Goal: Information Seeking & Learning: Learn about a topic

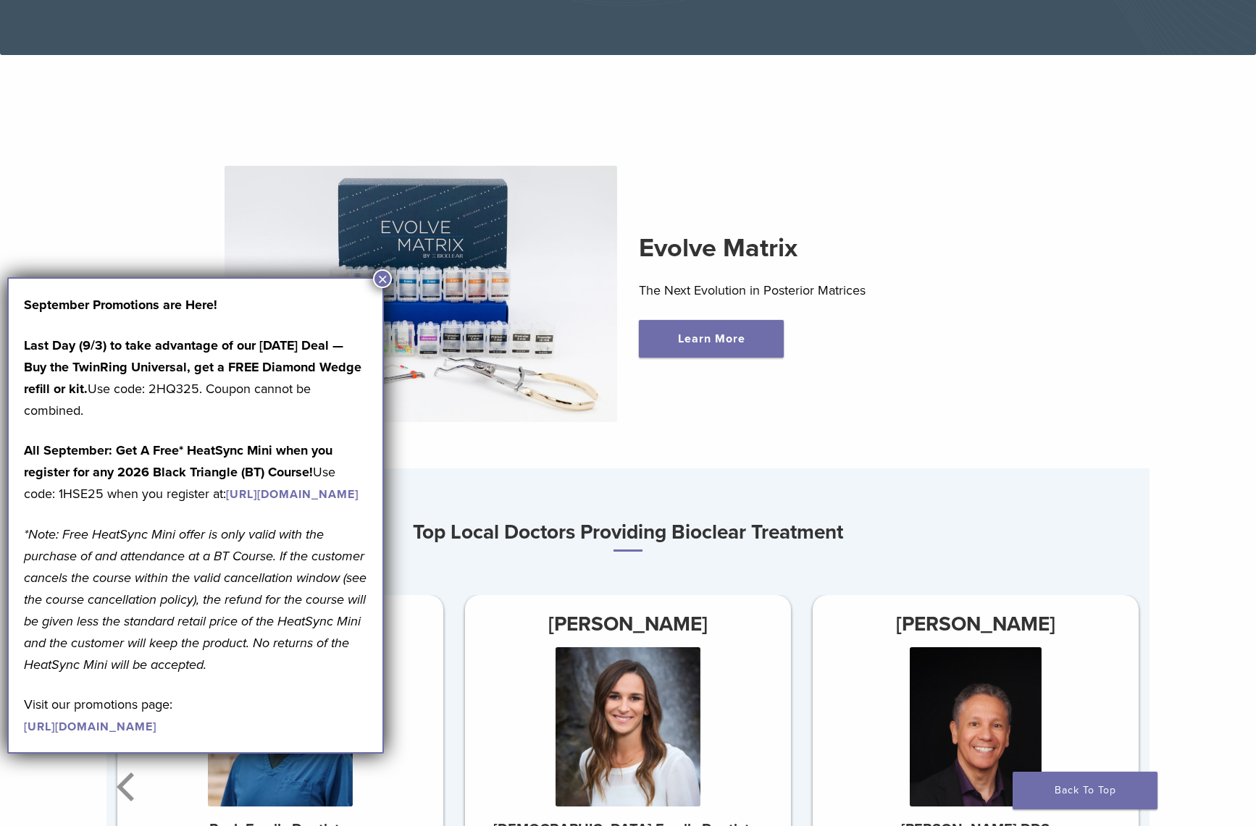
scroll to position [423, 0]
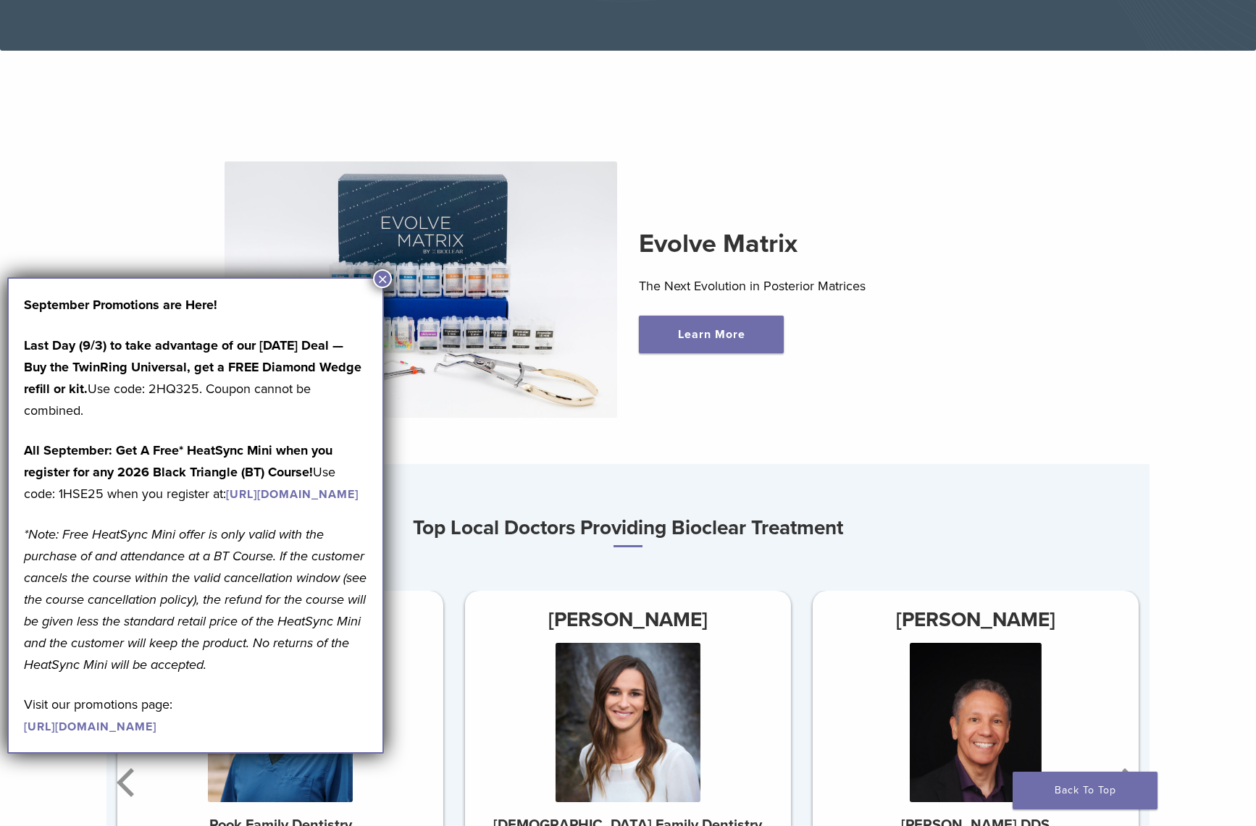
click at [933, 314] on div "Evolve Matrix The Next Evolution in Posterior Matrices Learn More" at bounding box center [835, 290] width 415 height 127
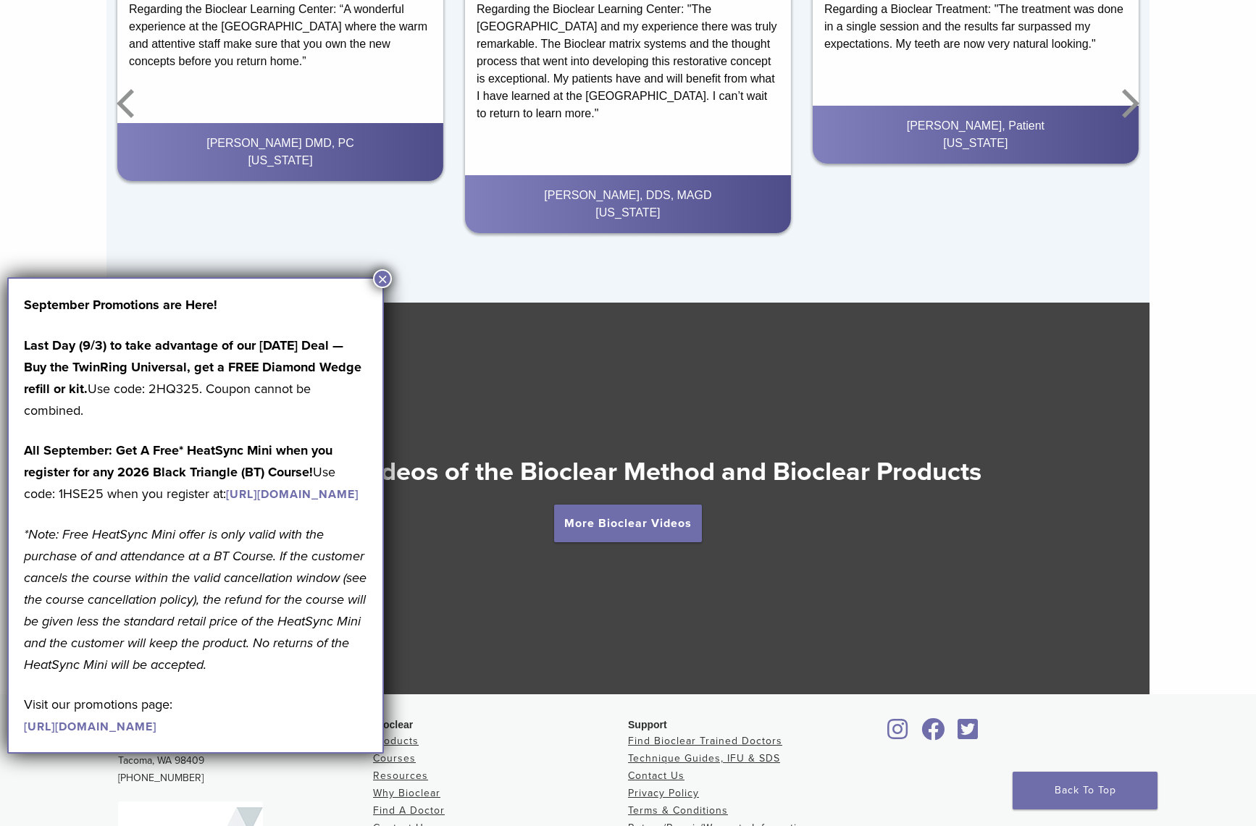
scroll to position [2408, 0]
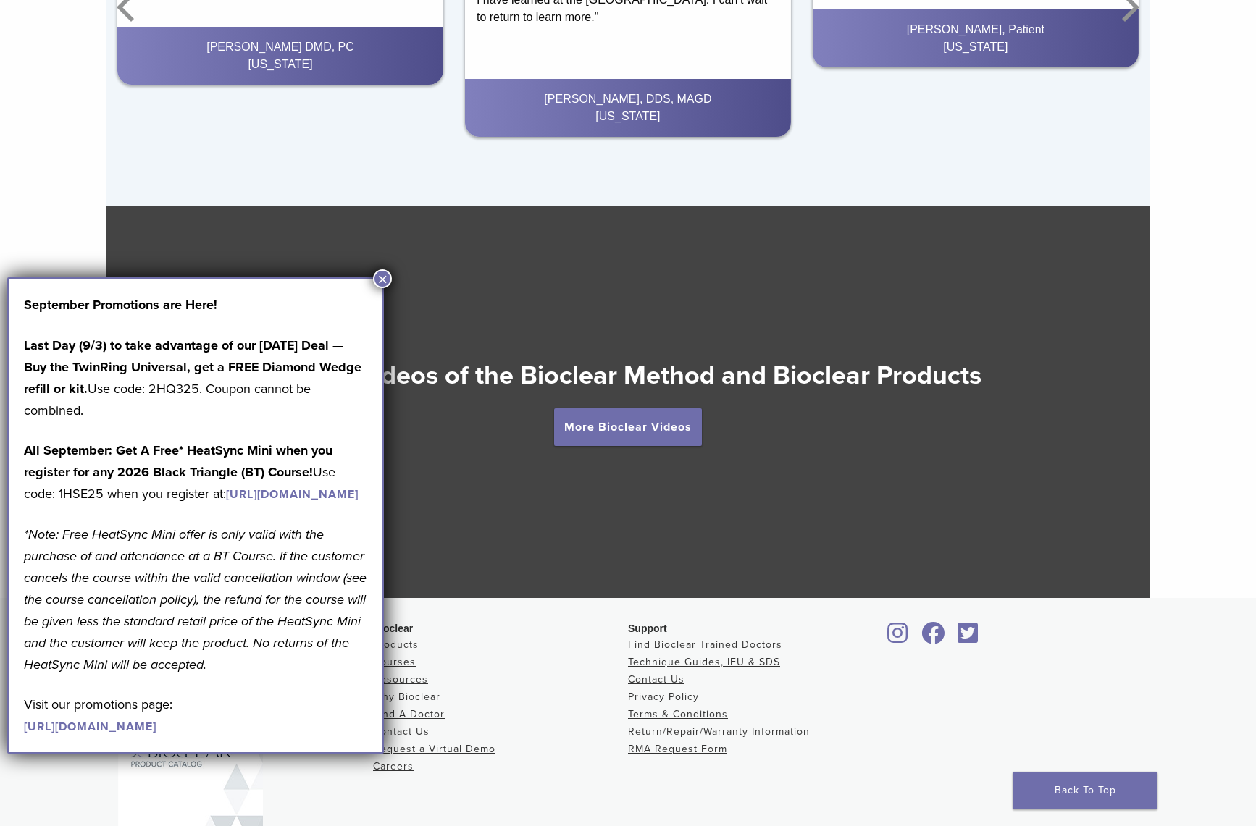
click at [381, 275] on button "×" at bounding box center [382, 278] width 19 height 19
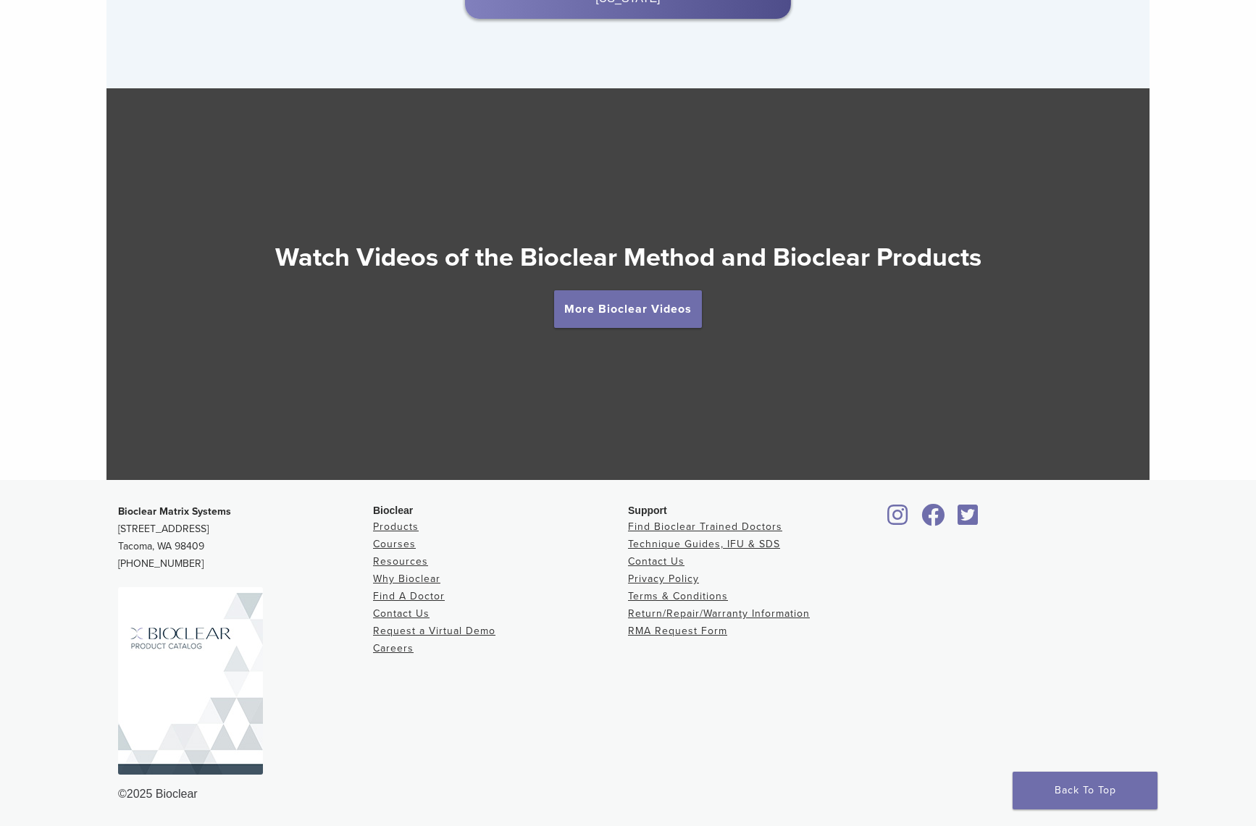
scroll to position [2529, 0]
click at [430, 594] on link "Find A Doctor" at bounding box center [409, 596] width 72 height 12
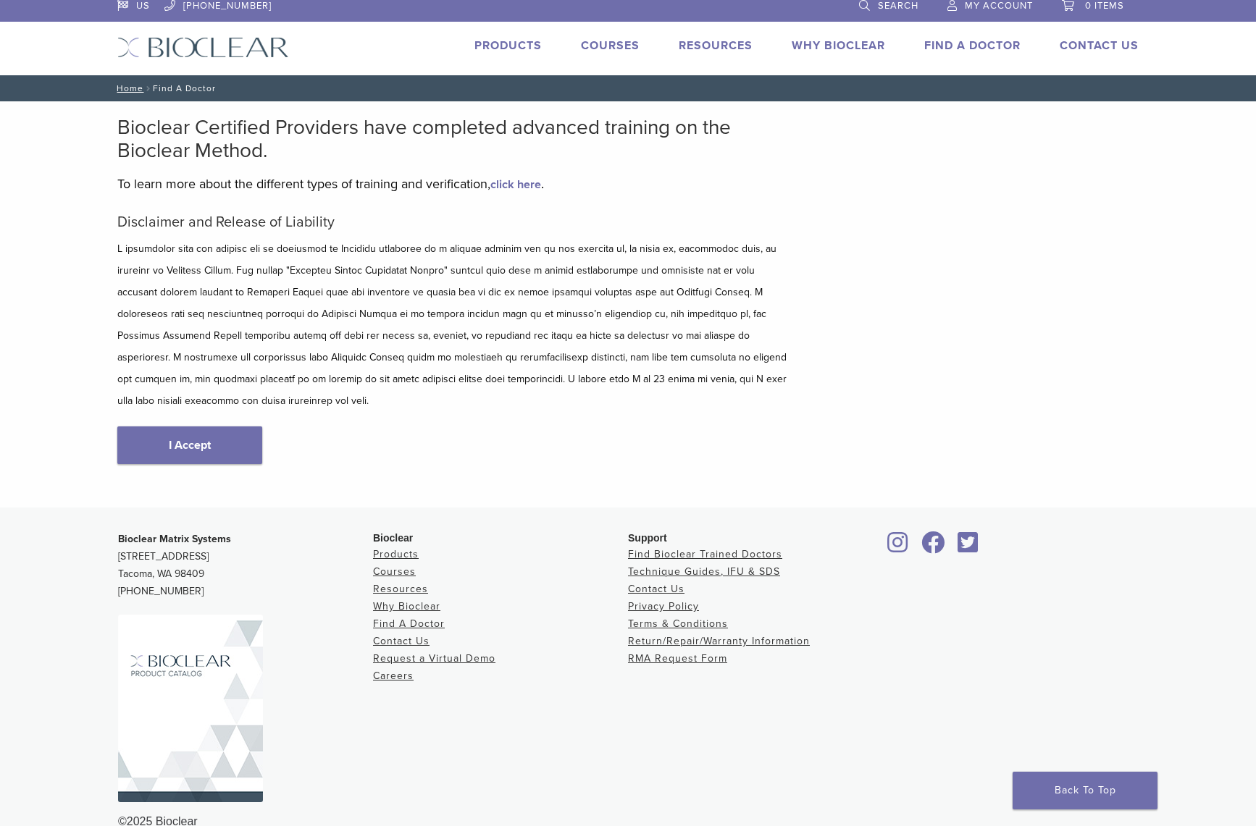
scroll to position [12, 0]
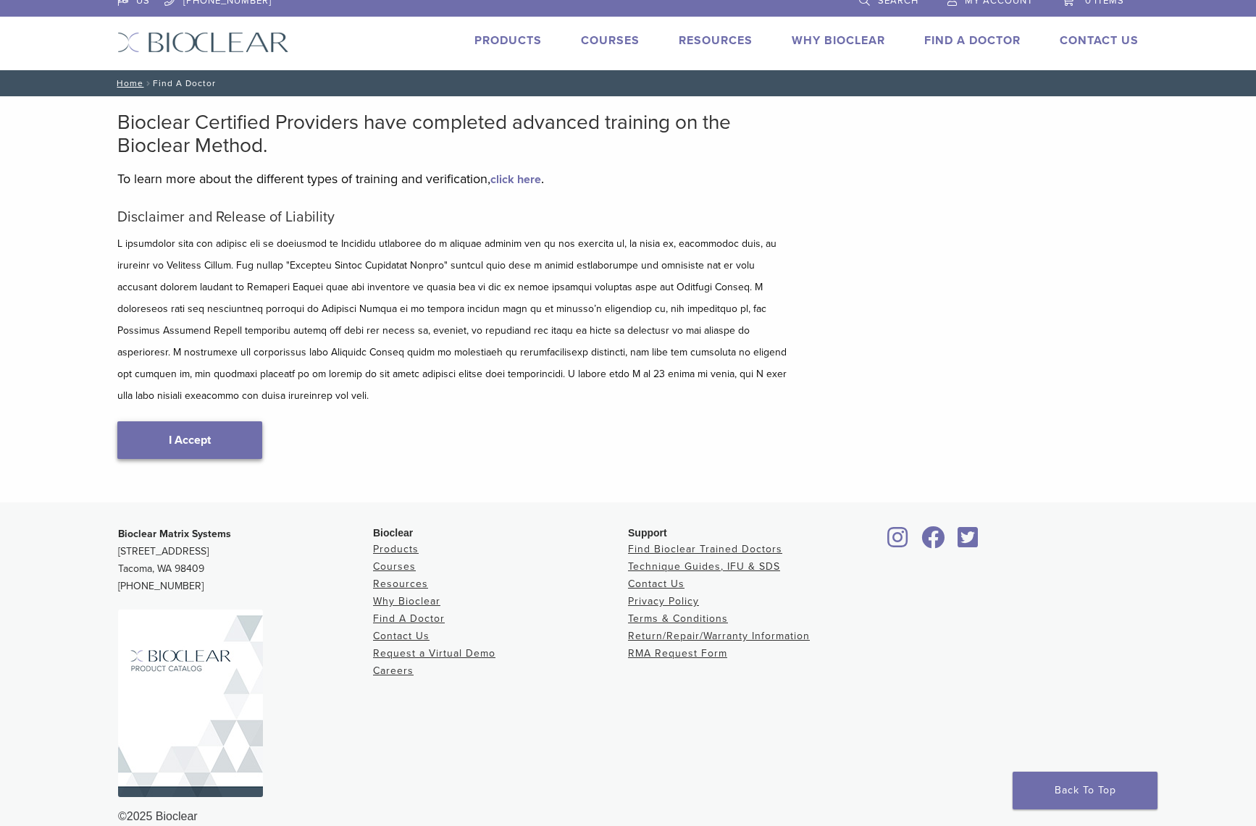
click at [181, 421] on link "I Accept" at bounding box center [189, 440] width 145 height 38
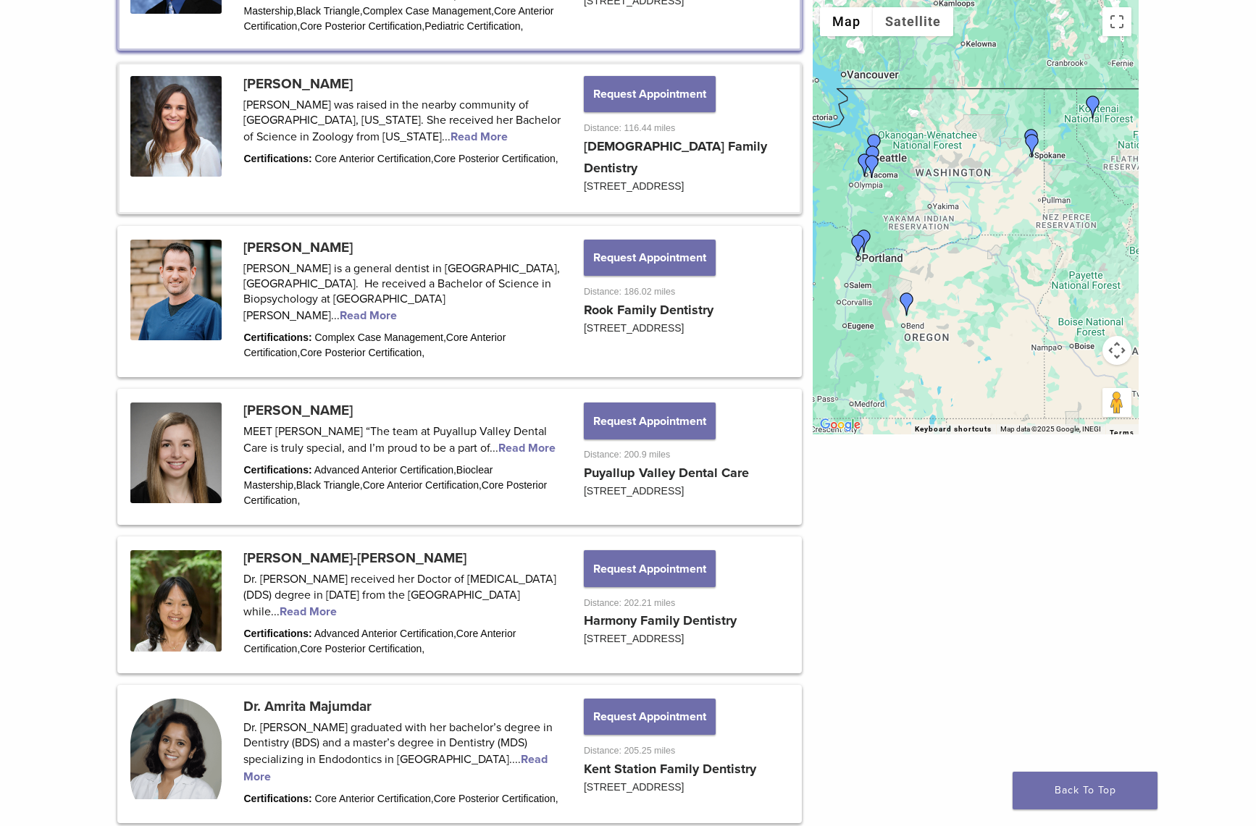
scroll to position [1343, 0]
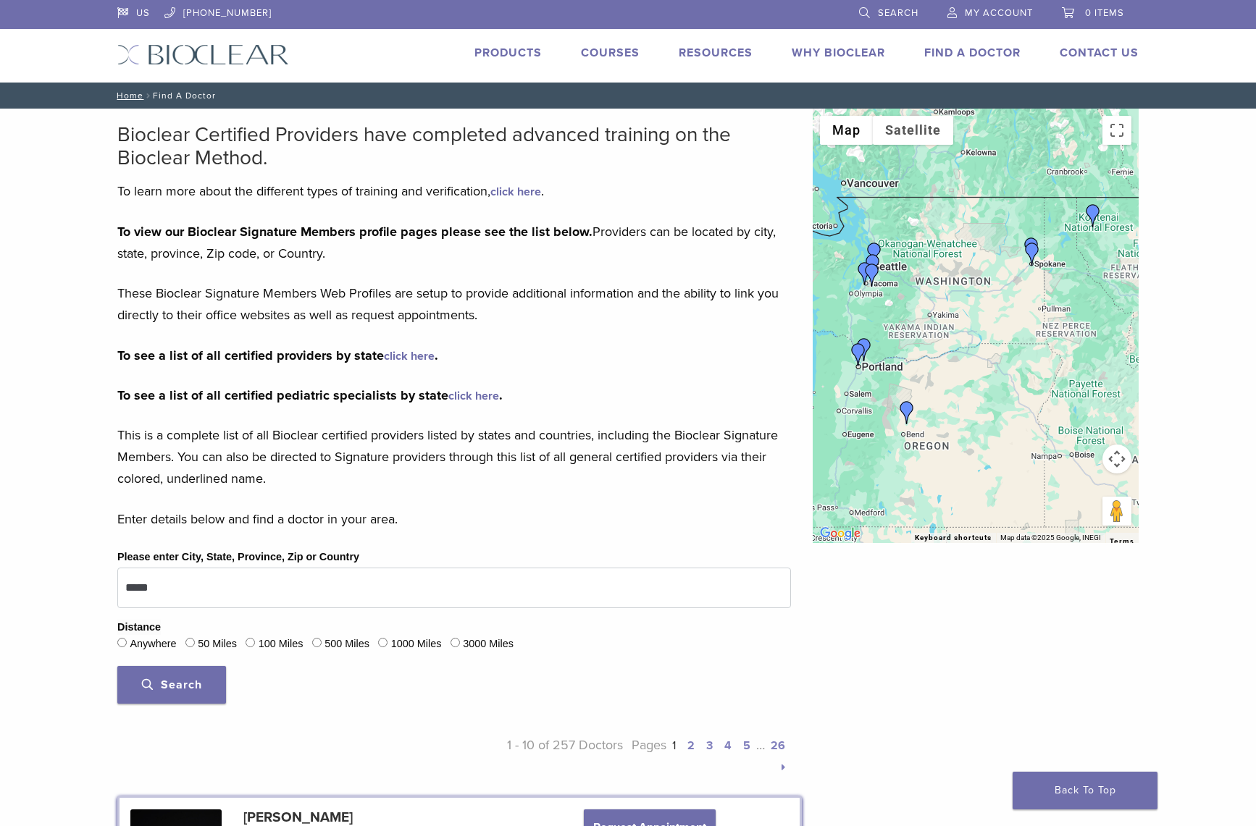
click at [608, 49] on link "Courses" at bounding box center [610, 53] width 59 height 14
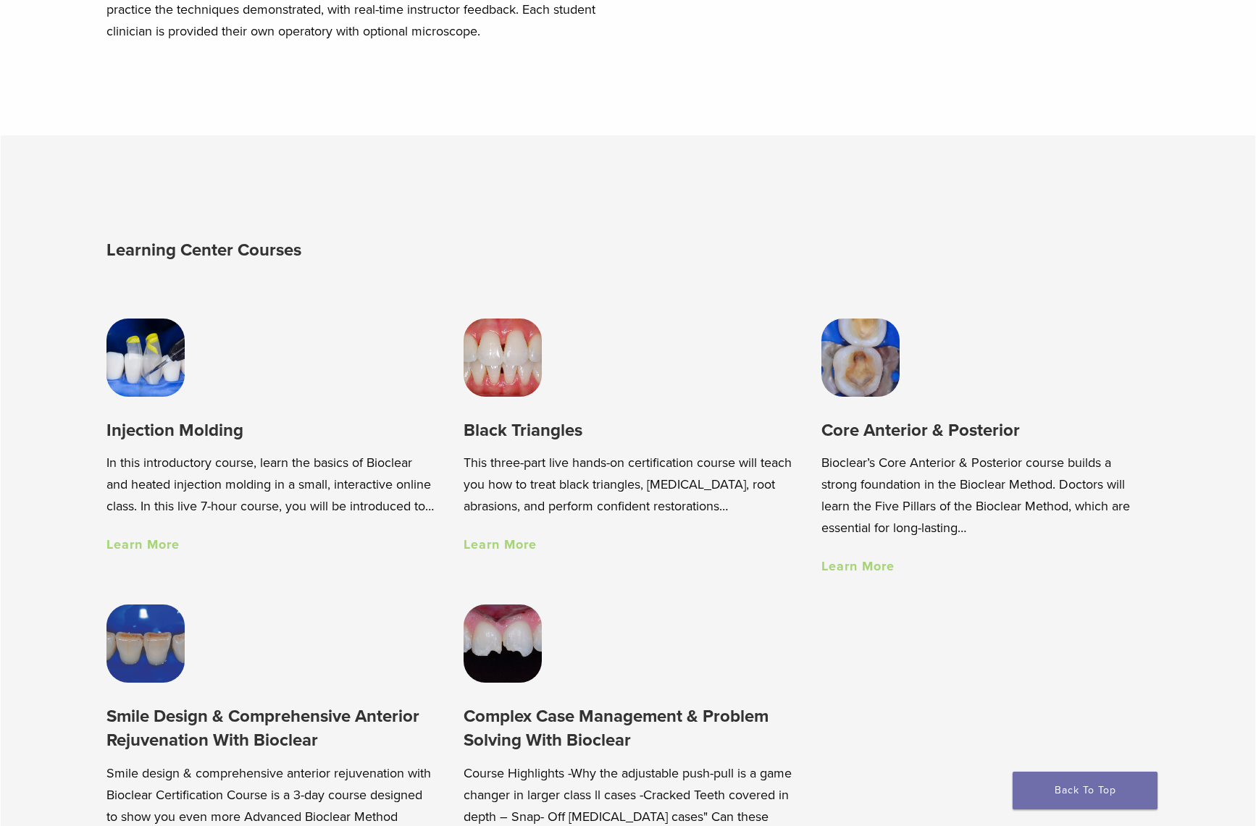
scroll to position [931, 0]
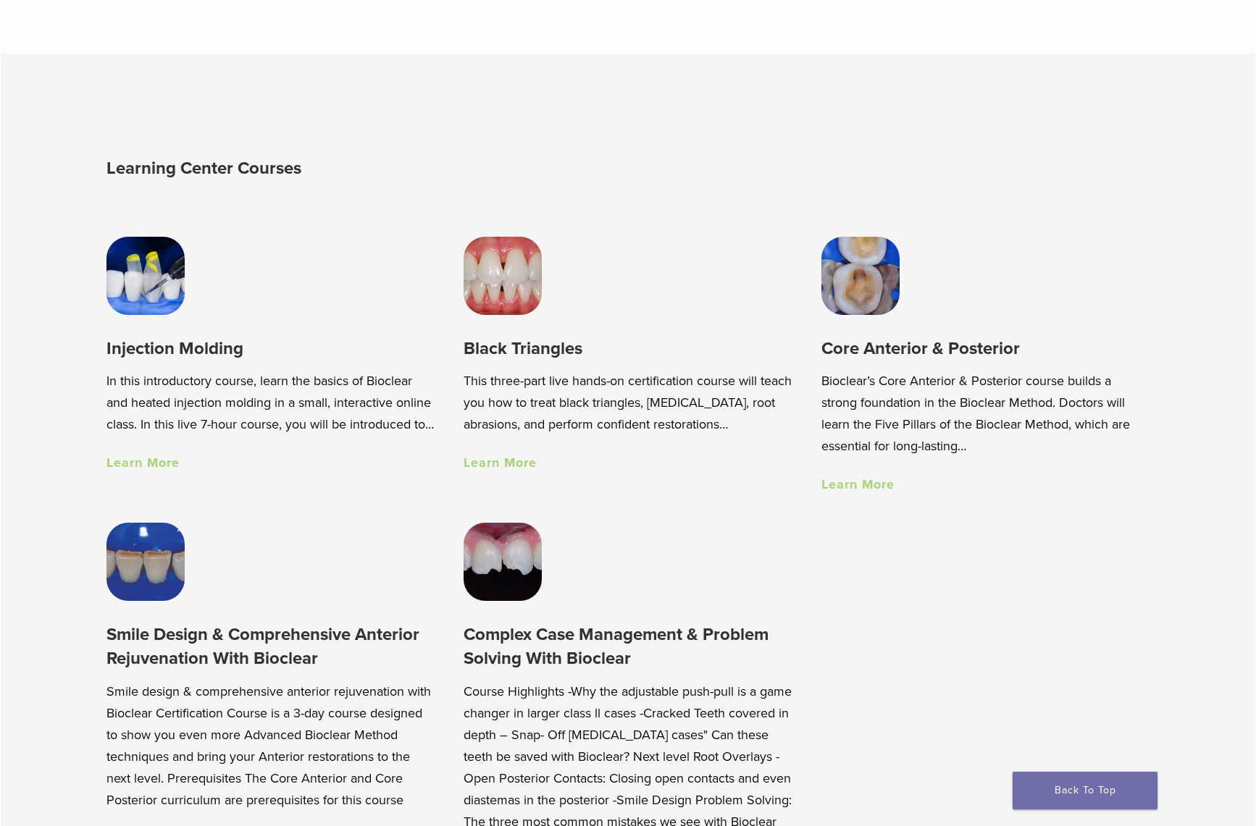
click at [873, 484] on link "Learn More" at bounding box center [857, 484] width 73 height 16
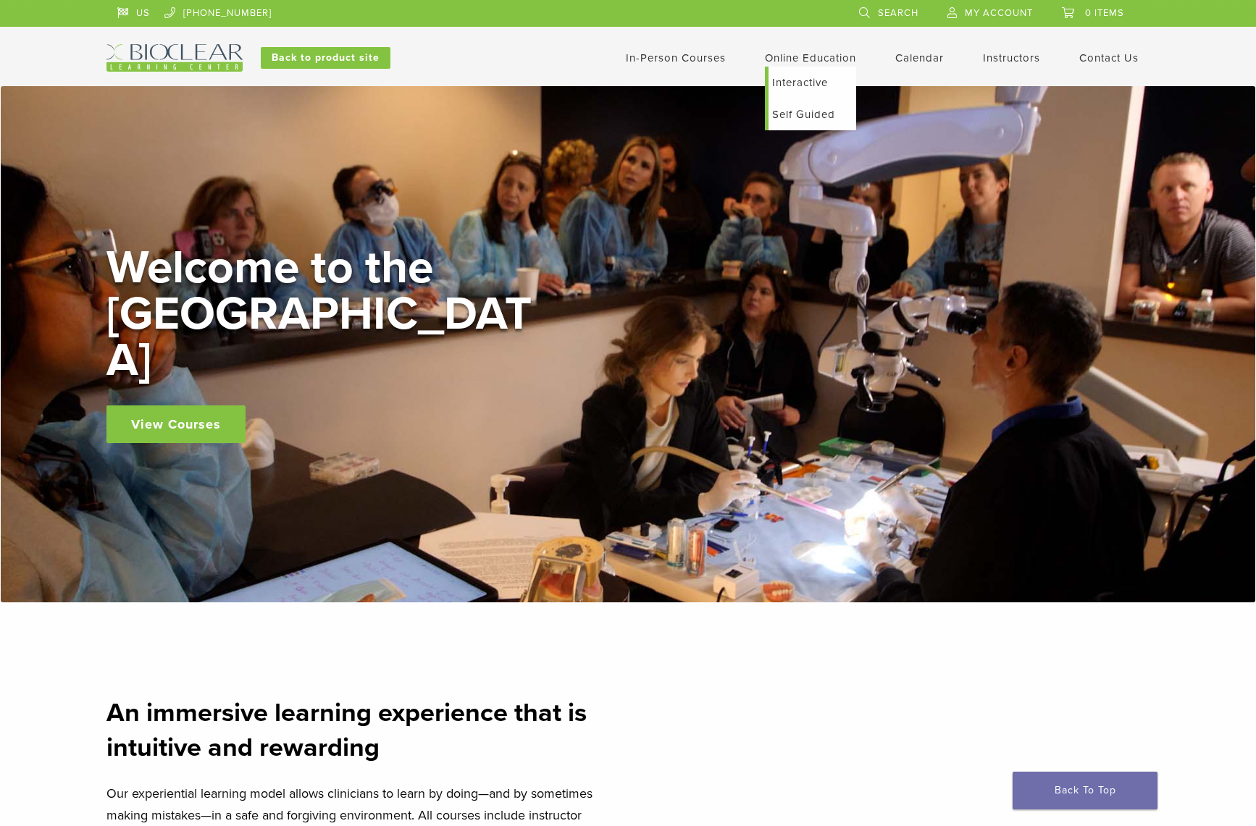
click at [781, 111] on link "Self Guided" at bounding box center [812, 114] width 88 height 32
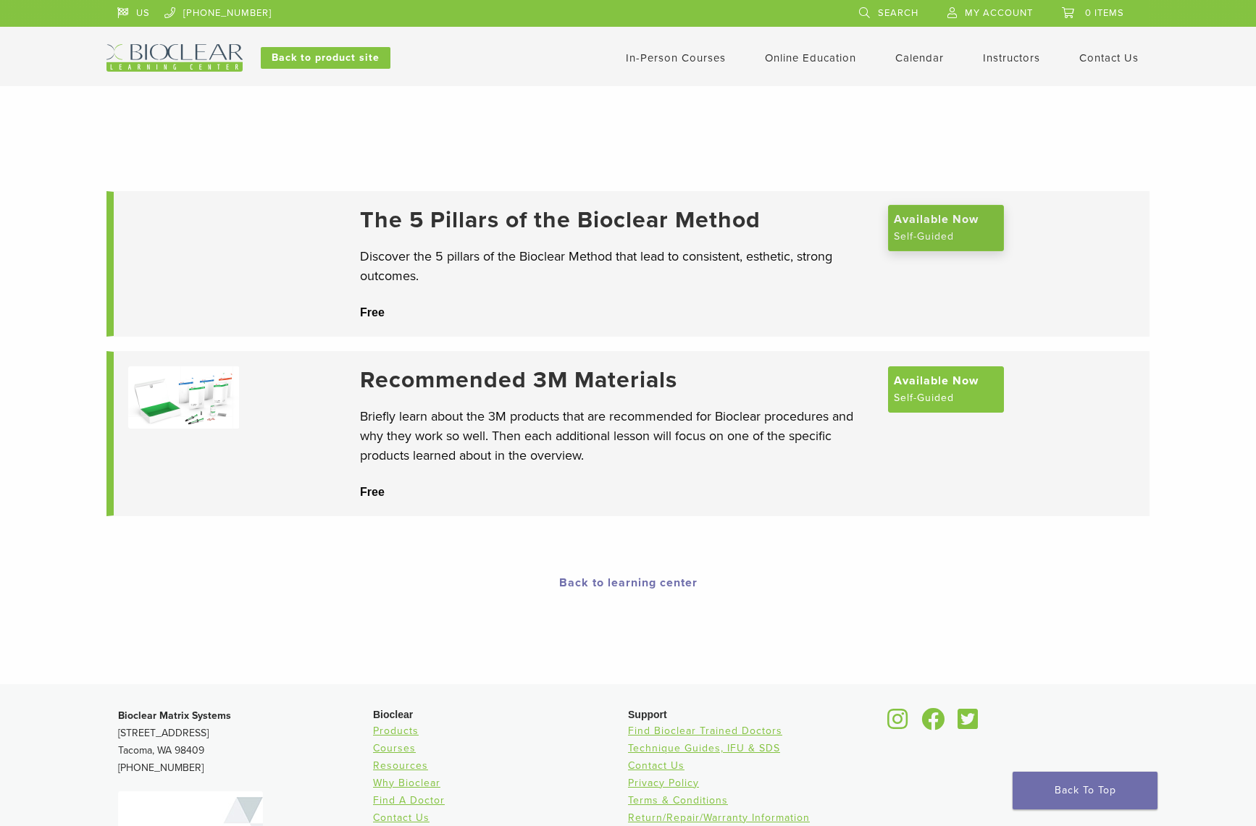
click at [903, 222] on span "Available Now" at bounding box center [936, 219] width 85 height 17
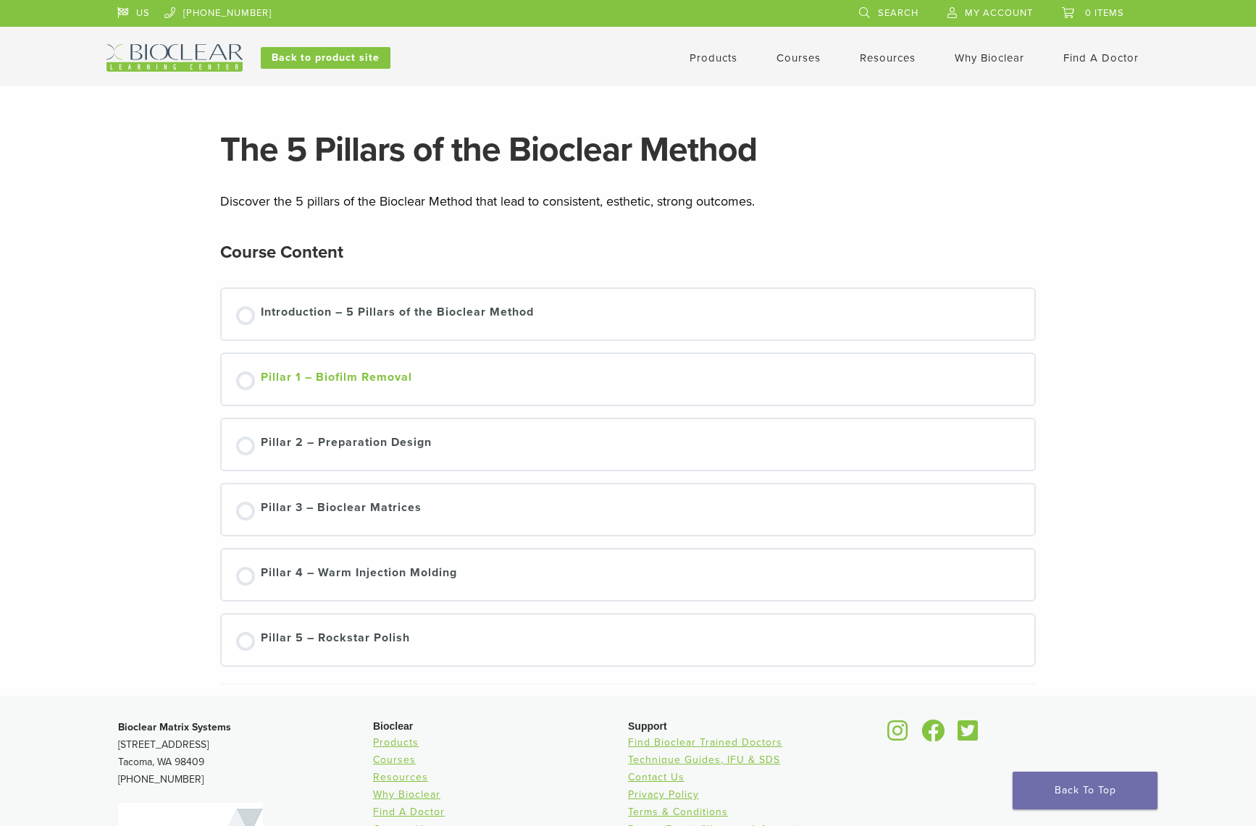
click at [242, 380] on div at bounding box center [245, 380] width 19 height 19
click at [249, 447] on div at bounding box center [245, 446] width 19 height 19
click at [870, 88] on link "Technique Guides, IFU, & SDS" at bounding box center [889, 117] width 52 height 101
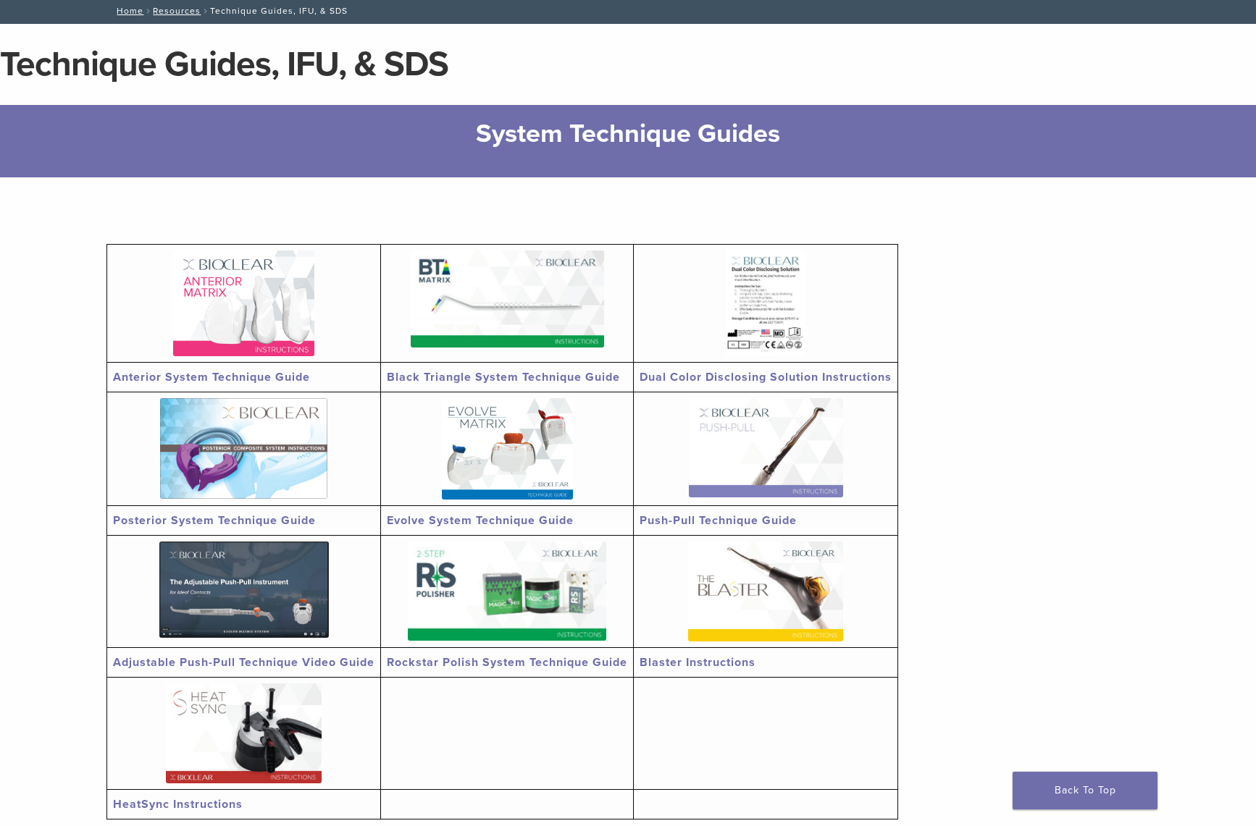
scroll to position [85, 0]
click at [259, 301] on img at bounding box center [243, 304] width 141 height 106
click at [224, 434] on img at bounding box center [243, 448] width 167 height 101
click at [500, 403] on img at bounding box center [507, 448] width 131 height 101
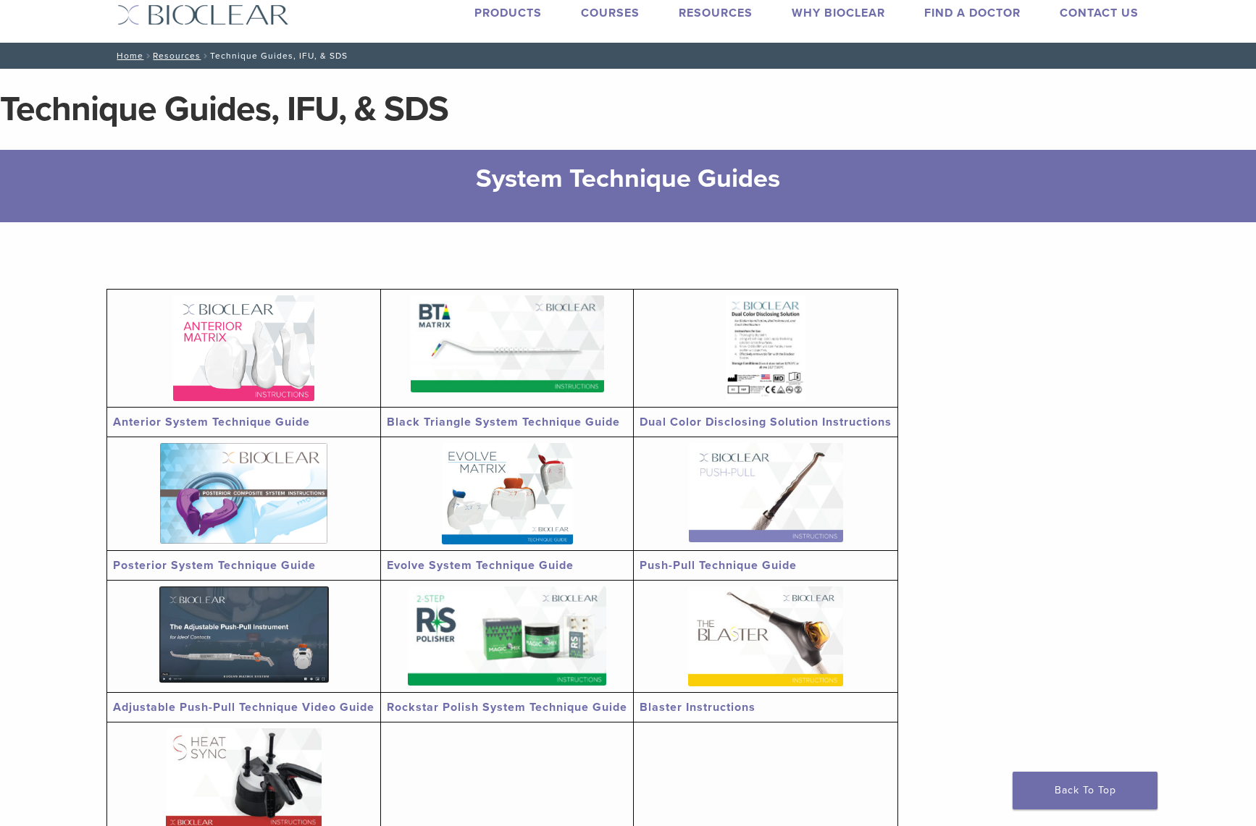
scroll to position [0, 0]
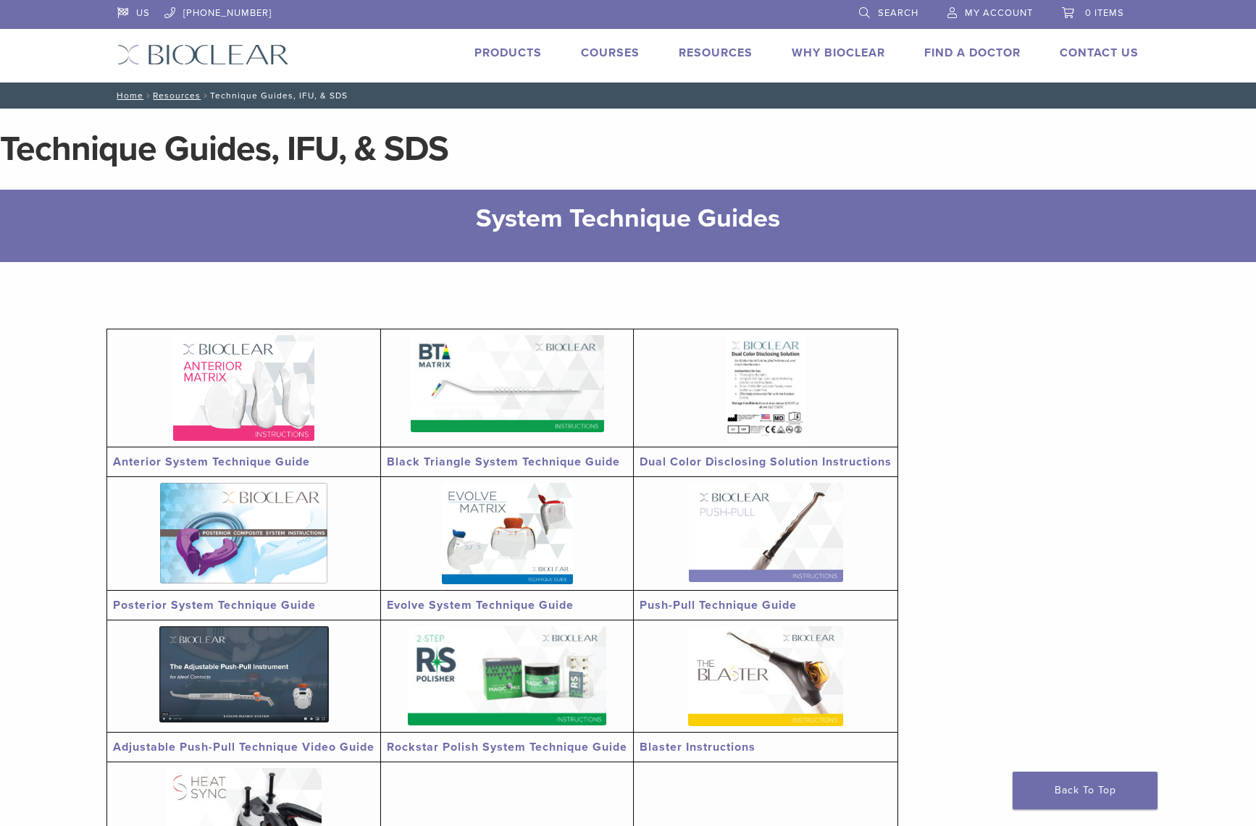
click at [599, 51] on link "Courses" at bounding box center [610, 53] width 59 height 14
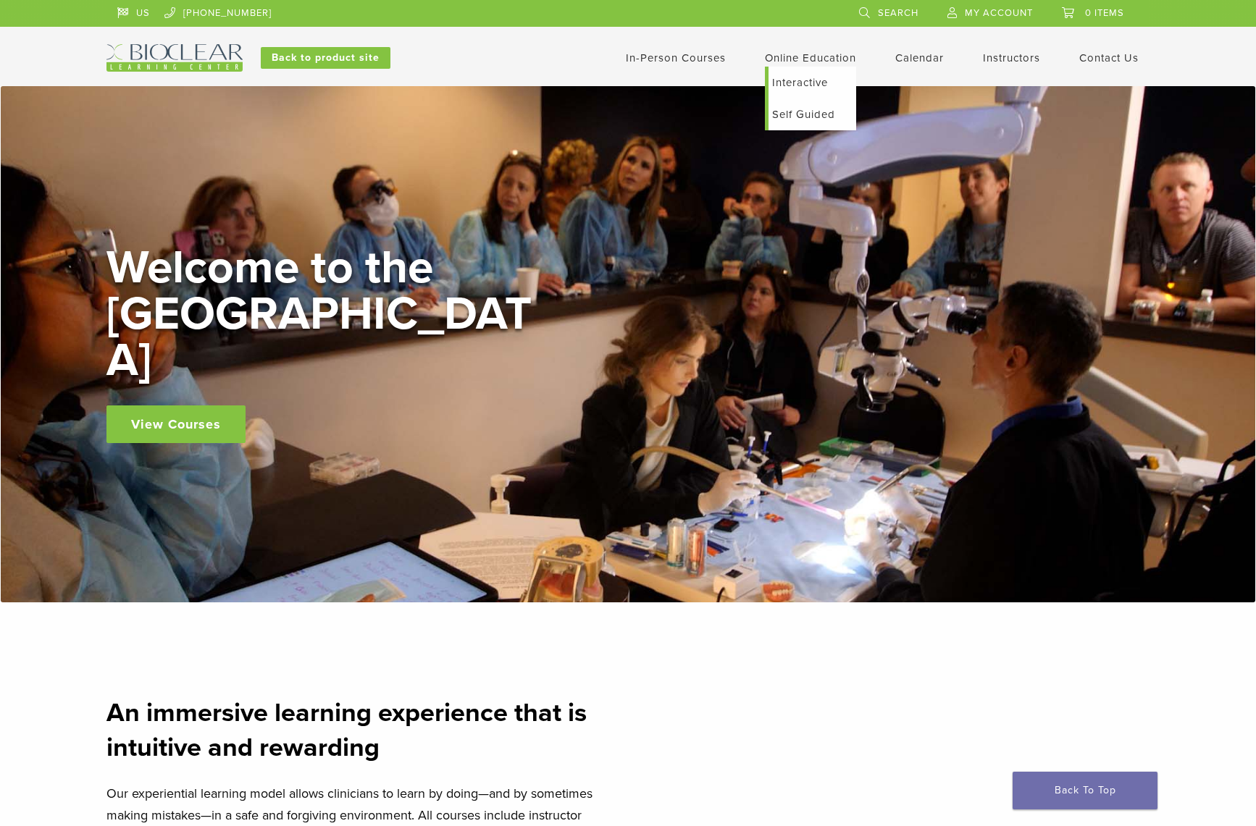
click at [806, 78] on link "Interactive" at bounding box center [812, 83] width 88 height 32
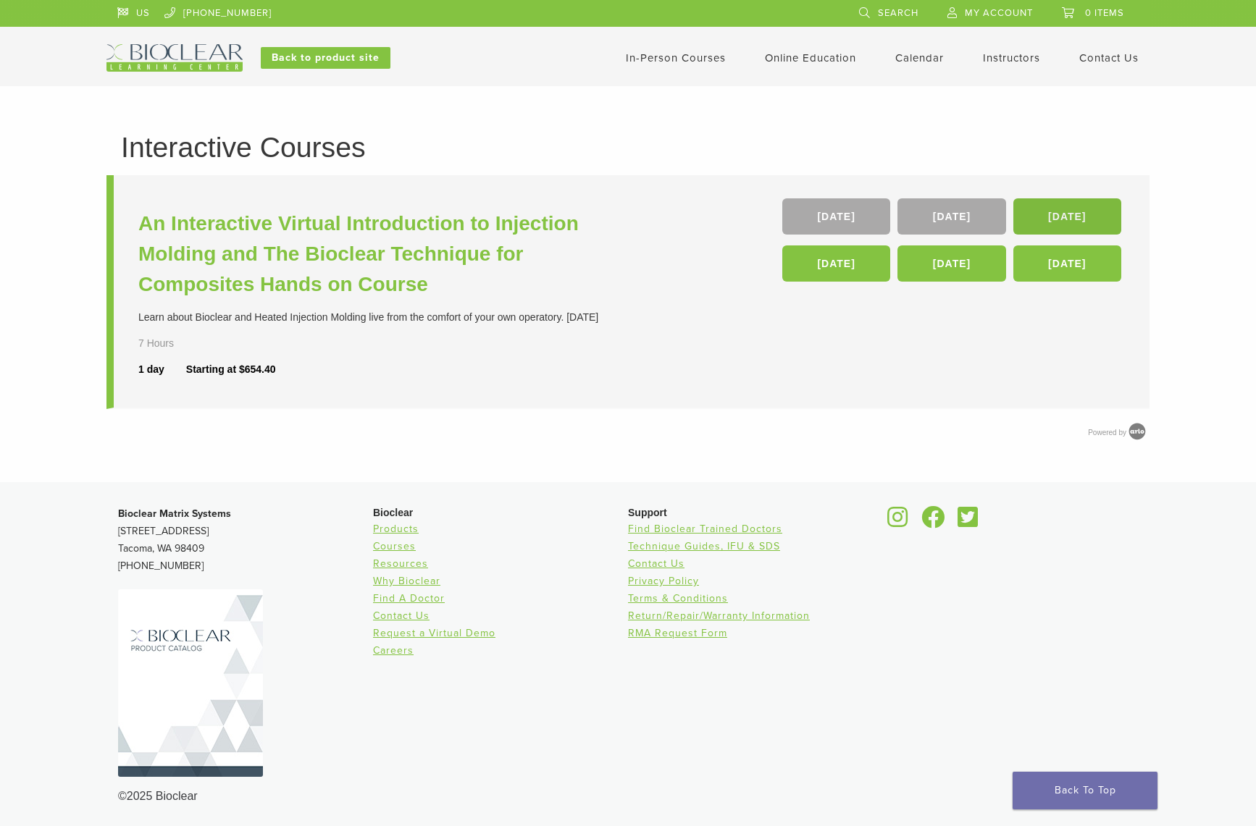
click at [1064, 217] on link "22 Nov" at bounding box center [1067, 216] width 108 height 36
